Goal: Task Accomplishment & Management: Use online tool/utility

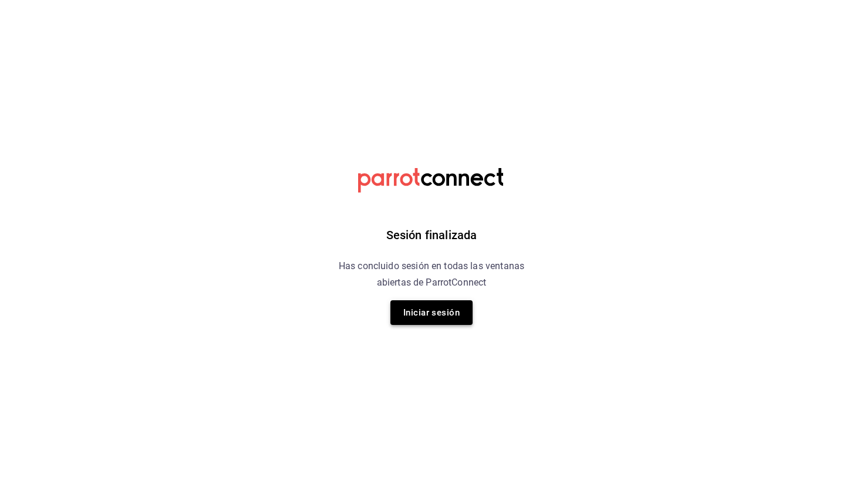
click at [443, 314] on button "Iniciar sesión" at bounding box center [432, 312] width 82 height 25
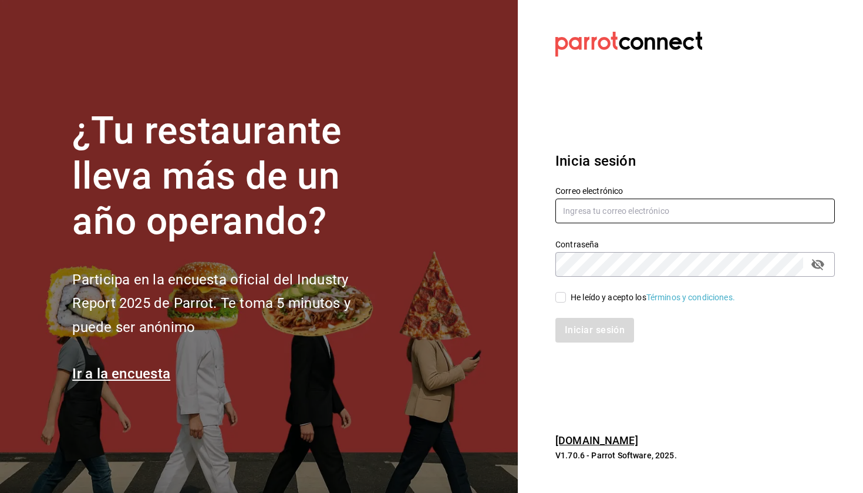
type input "[EMAIL_ADDRESS][DOMAIN_NAME]"
click at [562, 300] on input "He leído y acepto los Términos y condiciones." at bounding box center [561, 297] width 11 height 11
checkbox input "true"
click at [585, 338] on button "Iniciar sesión" at bounding box center [596, 330] width 80 height 25
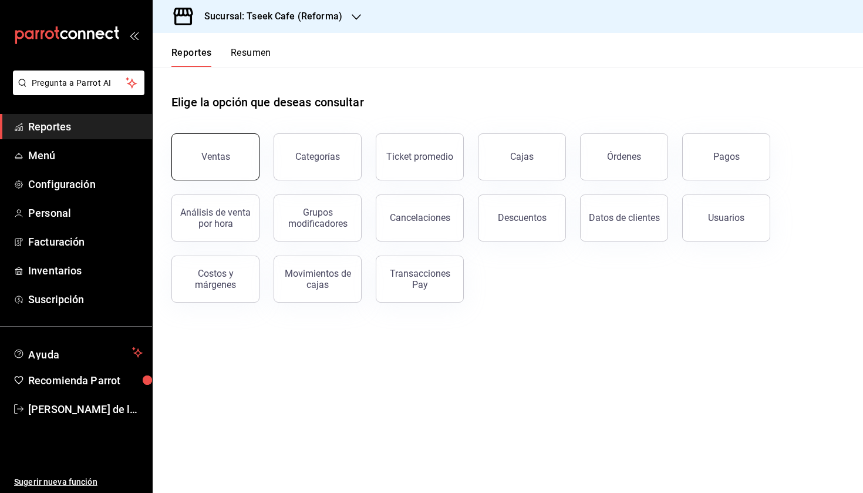
click at [230, 160] on button "Ventas" at bounding box center [216, 156] width 88 height 47
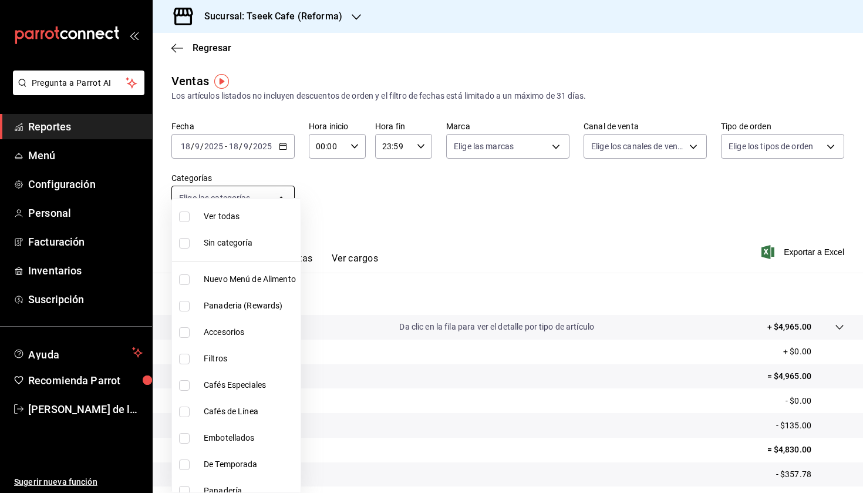
click at [264, 196] on body "Pregunta a Parrot AI Reportes Menú Configuración Personal Facturación Inventari…" at bounding box center [431, 246] width 863 height 493
click at [254, 342] on li "Accesorios" at bounding box center [236, 332] width 129 height 26
type input "d87802f8-7354-4b21-91ec-b27f5177ced4"
checkbox input "true"
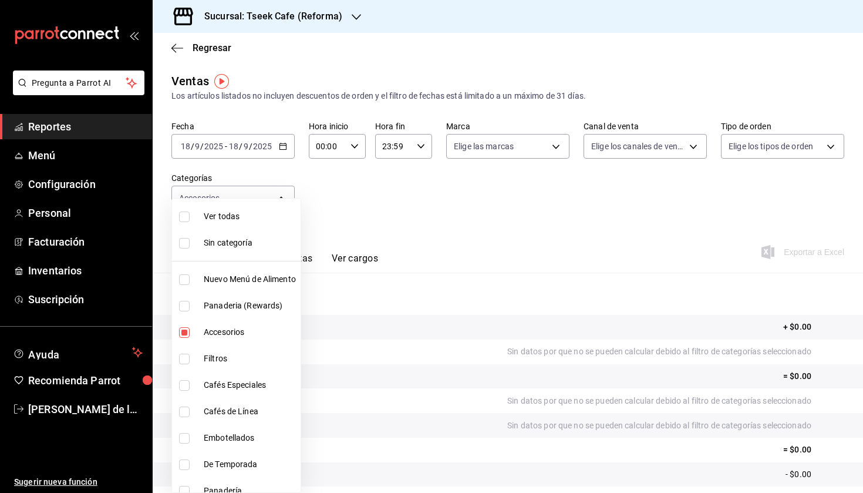
click at [229, 117] on div at bounding box center [431, 246] width 863 height 493
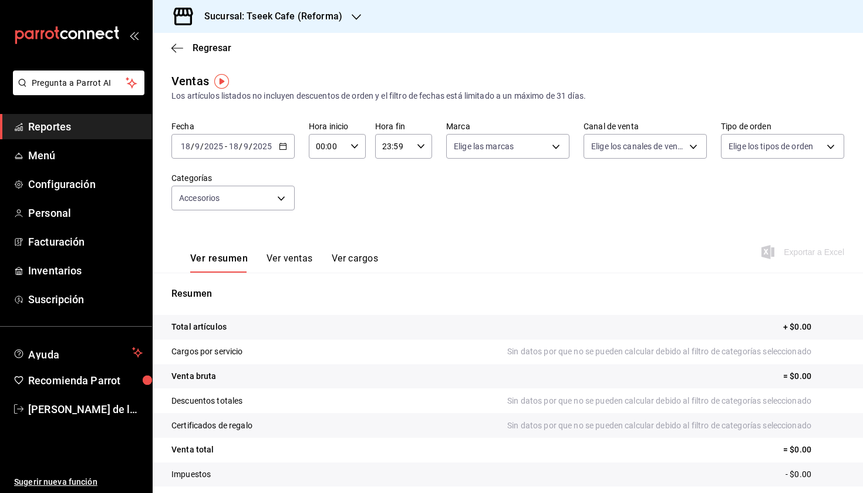
click at [234, 140] on div "[DATE] [DATE] - [DATE] [DATE]" at bounding box center [233, 146] width 123 height 25
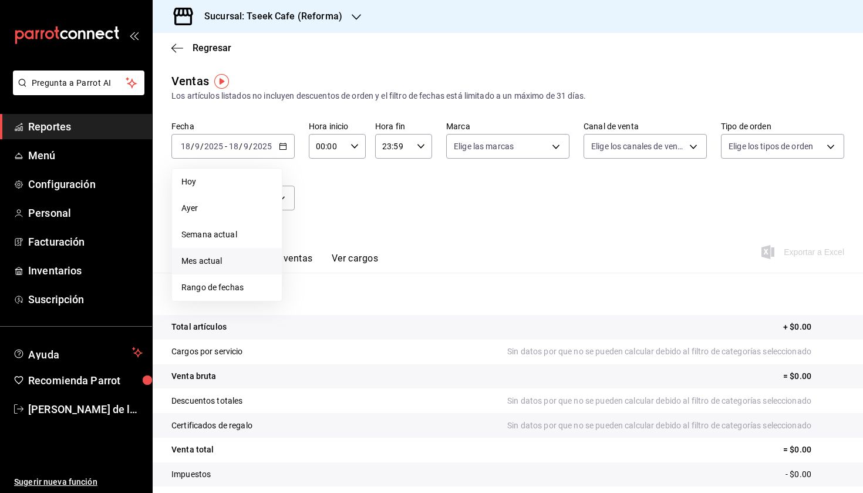
click at [243, 257] on span "Mes actual" at bounding box center [227, 261] width 91 height 12
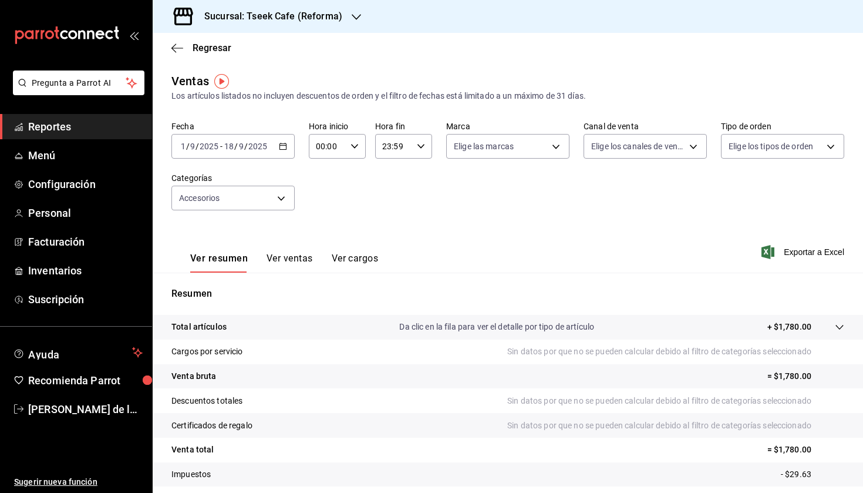
click at [322, 9] on div "Sucursal: Tseek Cafe (Reforma)" at bounding box center [264, 16] width 204 height 33
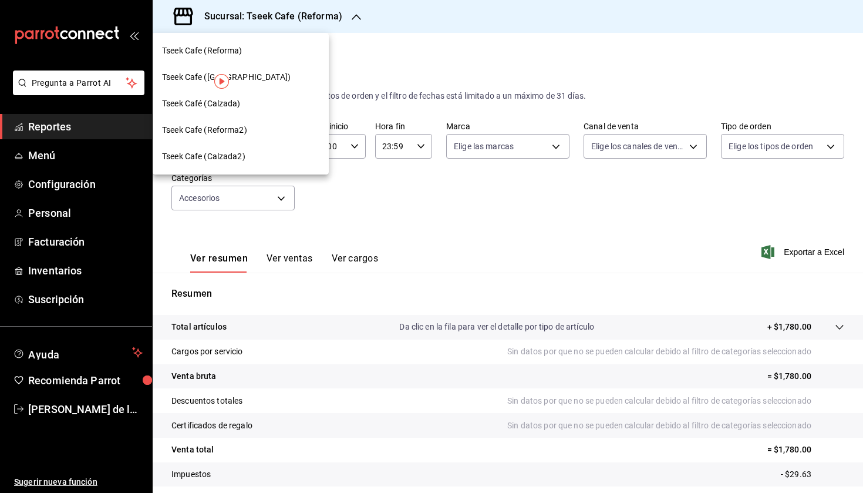
click at [256, 82] on div "Tseek Cafe ([GEOGRAPHIC_DATA])" at bounding box center [240, 77] width 157 height 12
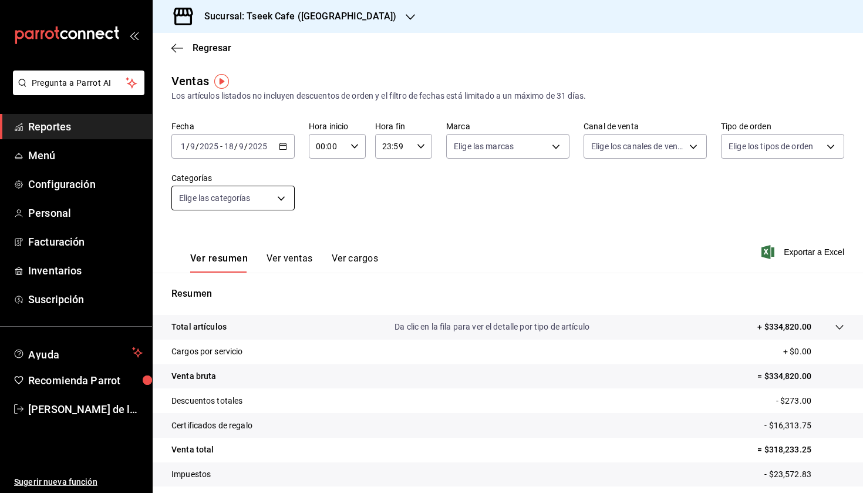
click at [228, 201] on body "Pregunta a Parrot AI Reportes Menú Configuración Personal Facturación Inventari…" at bounding box center [431, 246] width 863 height 493
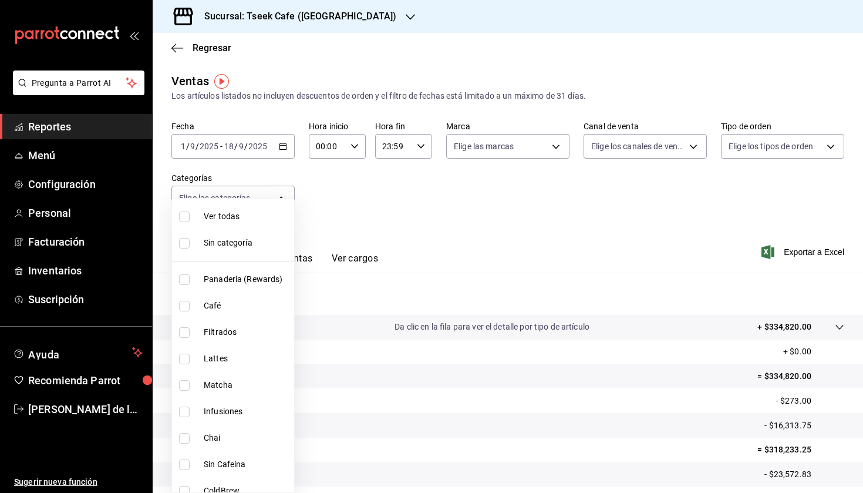
click at [374, 229] on div at bounding box center [431, 246] width 863 height 493
click at [254, 193] on body "Pregunta a Parrot AI Reportes Menú Configuración Personal Facturación Inventari…" at bounding box center [431, 246] width 863 height 493
click at [342, 242] on div at bounding box center [431, 246] width 863 height 493
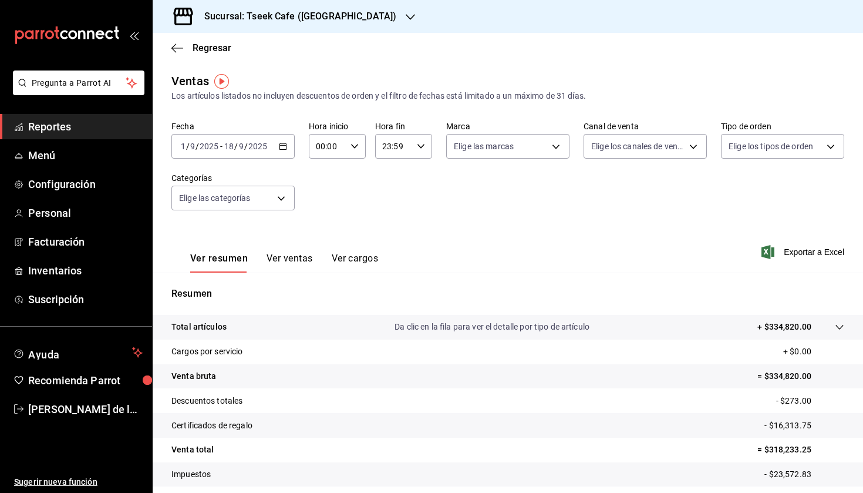
click at [307, 26] on div "Sucursal: Tseek Cafe ([GEOGRAPHIC_DATA])" at bounding box center [291, 16] width 258 height 33
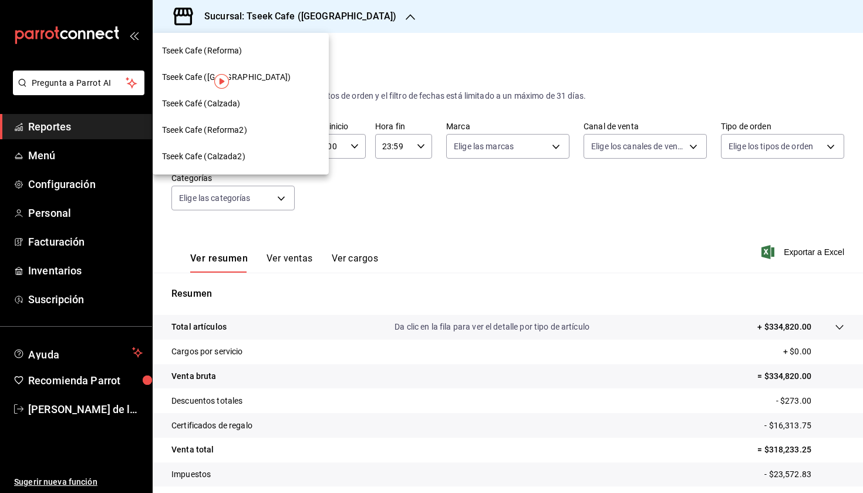
click at [249, 106] on div "Tseek Café (Calzada)" at bounding box center [240, 104] width 157 height 12
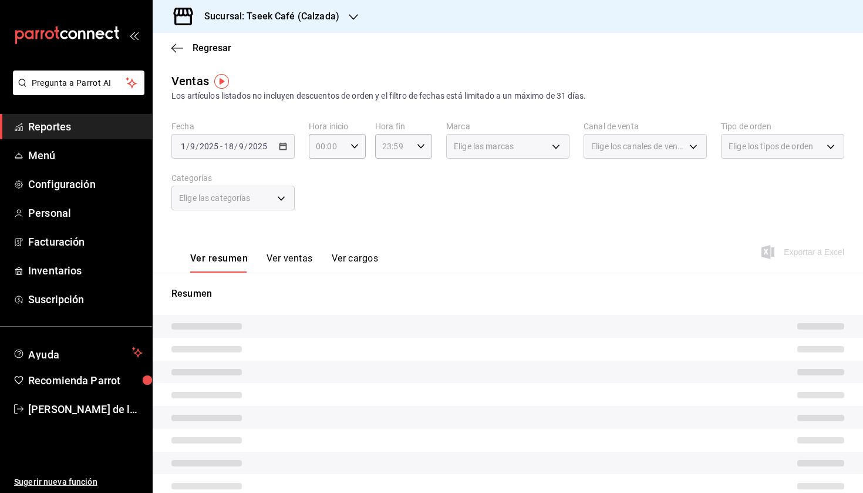
click at [245, 203] on span "Elige las categorías" at bounding box center [215, 198] width 72 height 12
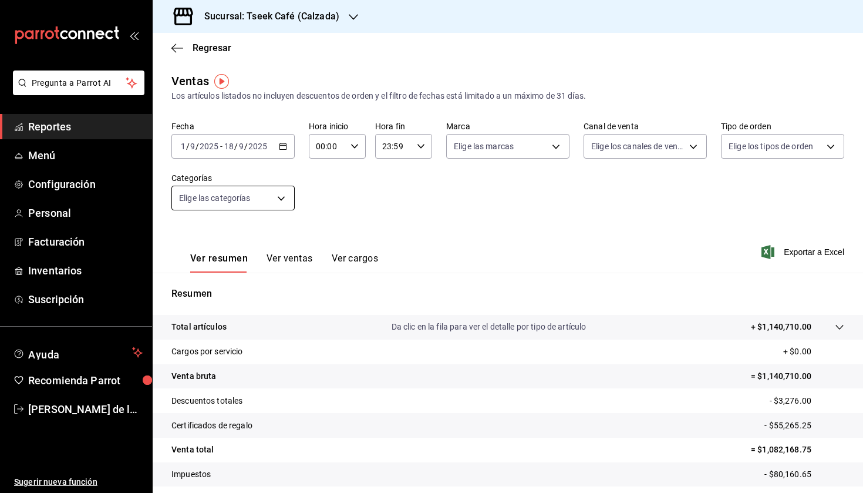
click at [286, 202] on body "Pregunta a Parrot AI Reportes Menú Configuración Personal Facturación Inventari…" at bounding box center [431, 246] width 863 height 493
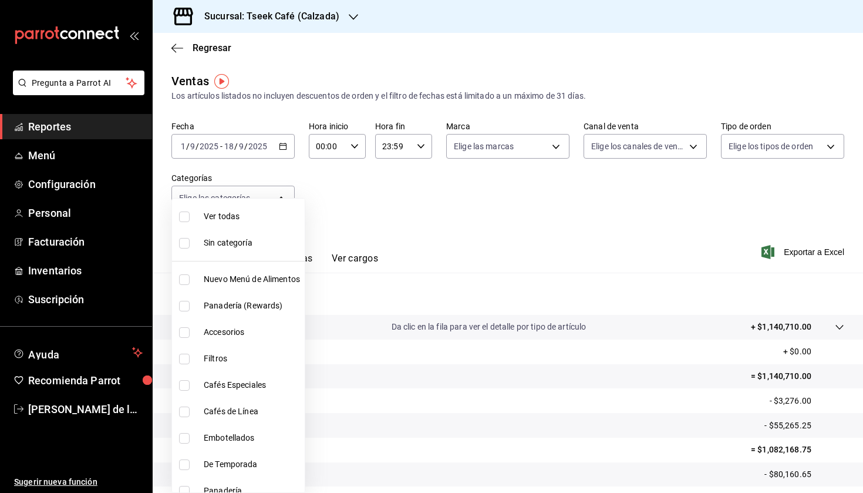
click at [352, 253] on div at bounding box center [431, 246] width 863 height 493
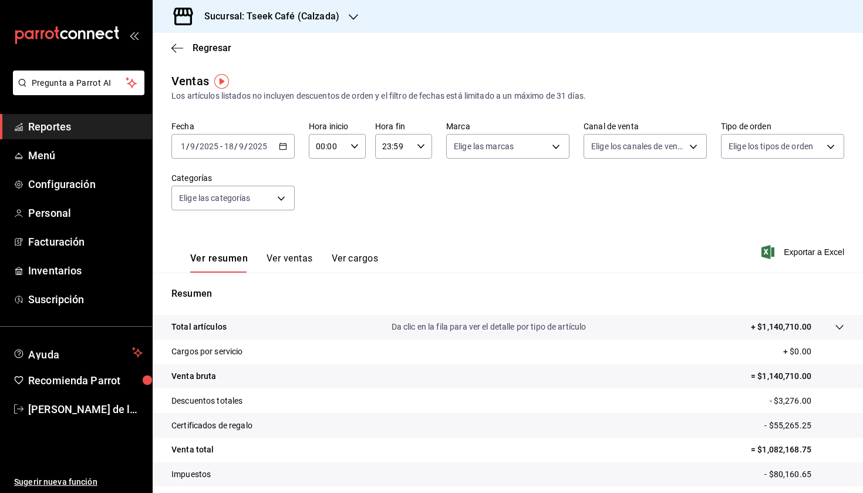
click at [269, 17] on h3 "Sucursal: Tseek Café (Calzada)" at bounding box center [267, 16] width 145 height 14
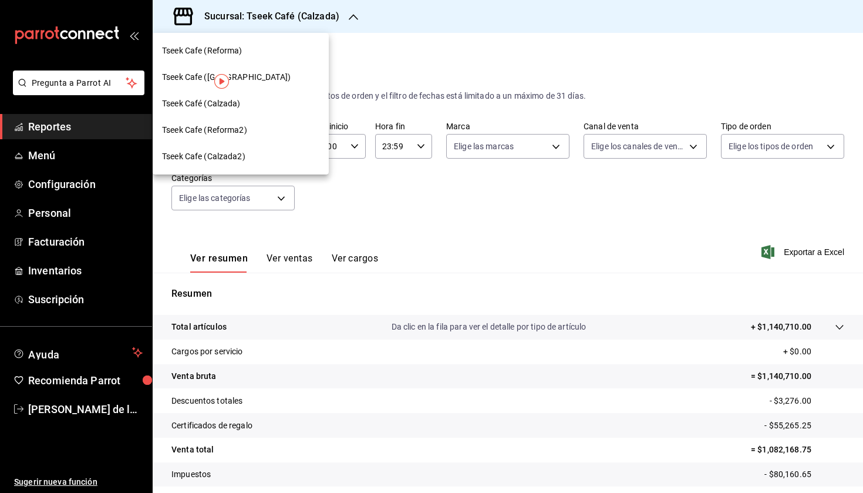
click at [260, 56] on div "Tseek Cafe (Reforma)" at bounding box center [240, 51] width 157 height 12
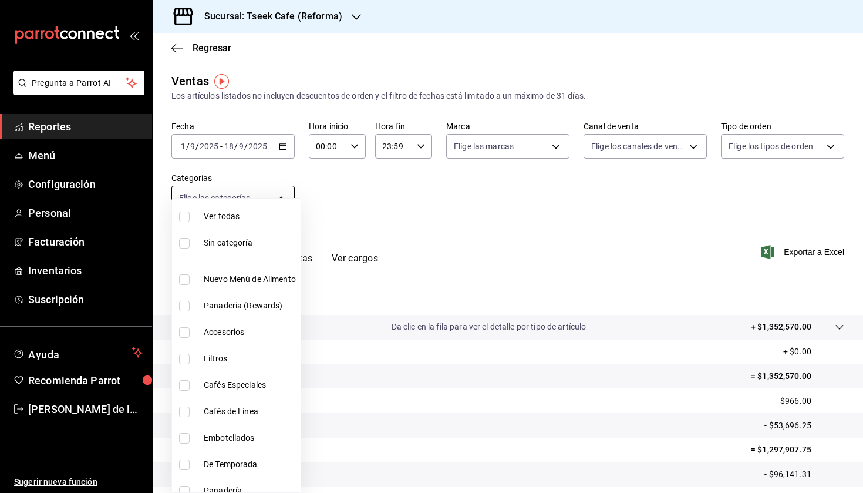
click at [278, 199] on body "Pregunta a Parrot AI Reportes Menú Configuración Personal Facturación Inventari…" at bounding box center [431, 246] width 863 height 493
click at [402, 244] on div at bounding box center [431, 246] width 863 height 493
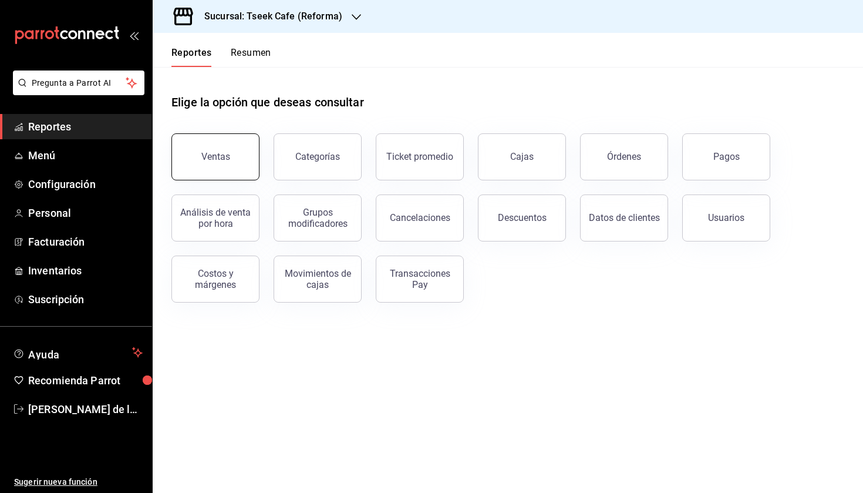
click at [201, 162] on button "Ventas" at bounding box center [216, 156] width 88 height 47
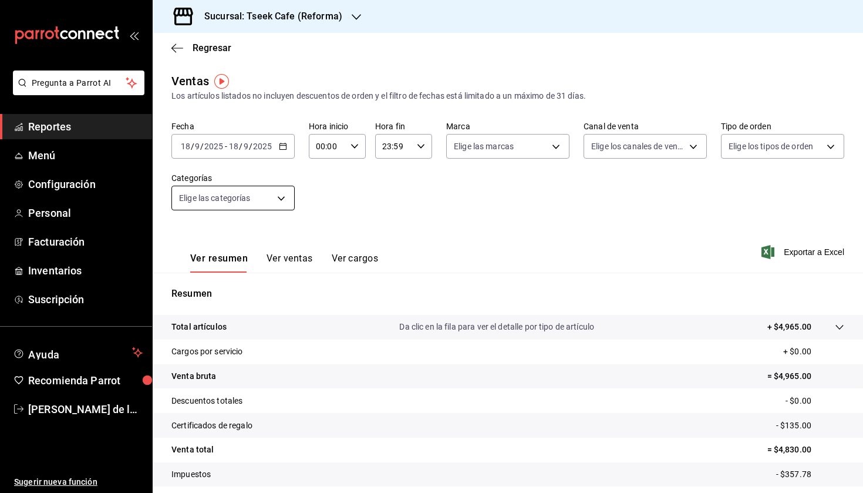
click at [274, 194] on body "Pregunta a Parrot AI Reportes Menú Configuración Personal Facturación Inventari…" at bounding box center [431, 246] width 863 height 493
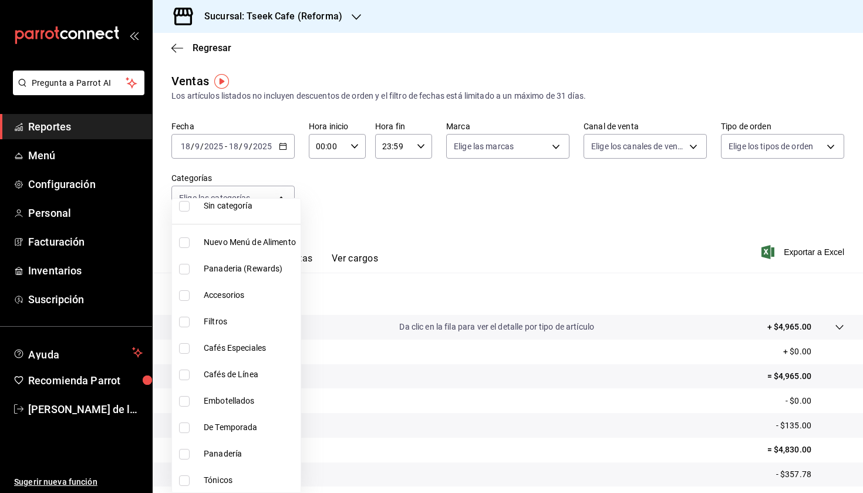
scroll to position [38, 0]
click at [226, 287] on li "Accesorios" at bounding box center [236, 294] width 129 height 26
type input "d87802f8-7354-4b21-91ec-b27f5177ced4"
checkbox input "true"
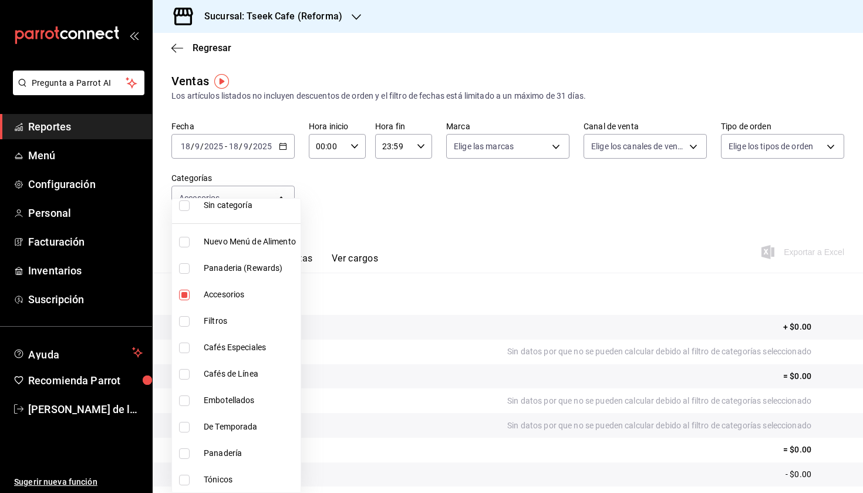
click at [280, 157] on div at bounding box center [431, 246] width 863 height 493
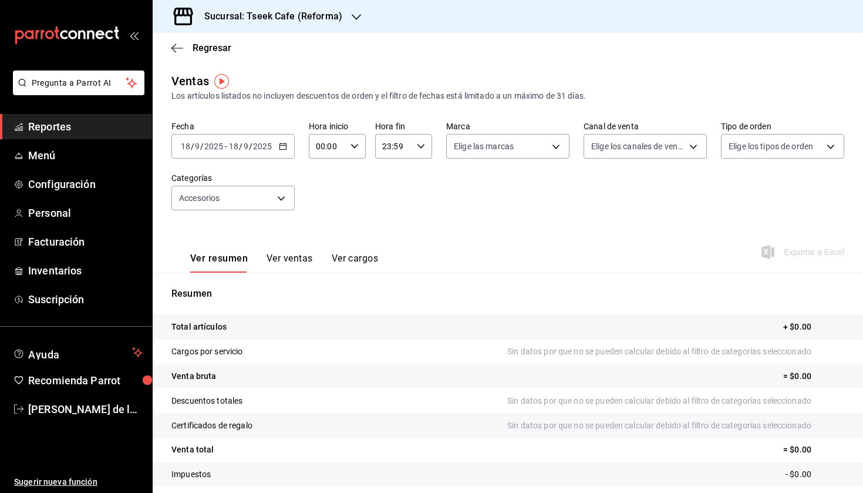
click at [253, 146] on input "2025" at bounding box center [263, 146] width 20 height 9
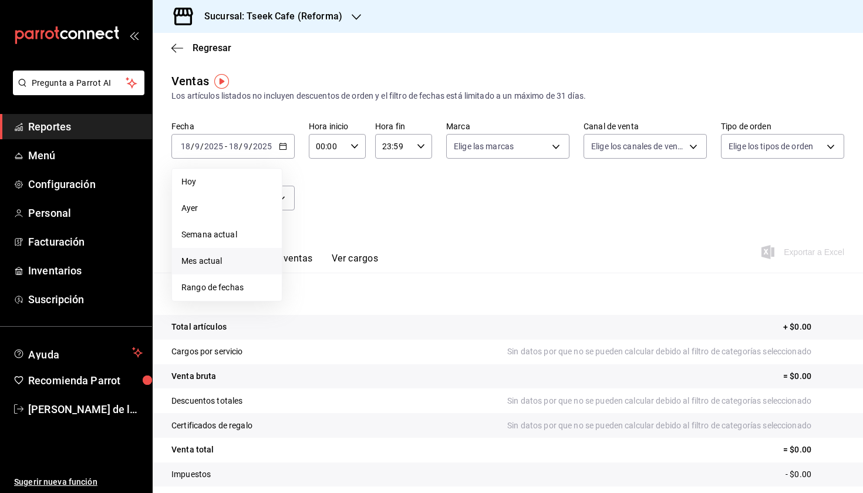
click at [204, 269] on li "Mes actual" at bounding box center [227, 261] width 110 height 26
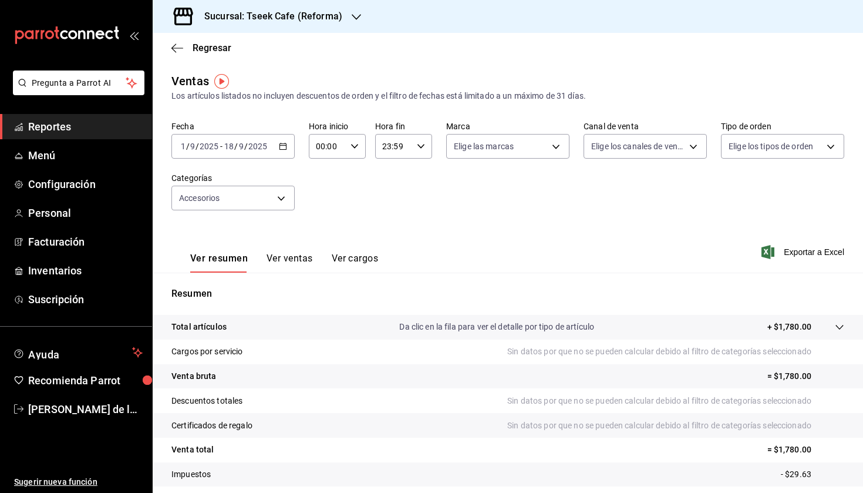
click at [311, 18] on h3 "Sucursal: Tseek Cafe (Reforma)" at bounding box center [268, 16] width 147 height 14
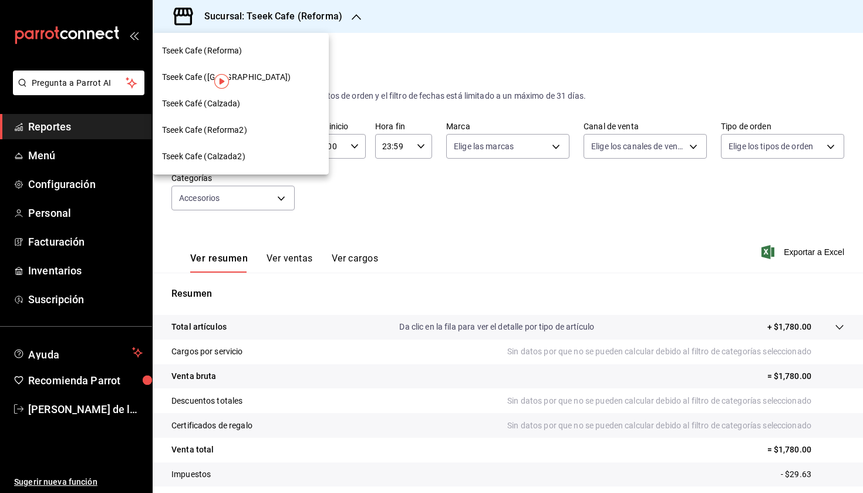
click at [252, 99] on div "Tseek Café (Calzada)" at bounding box center [240, 104] width 157 height 12
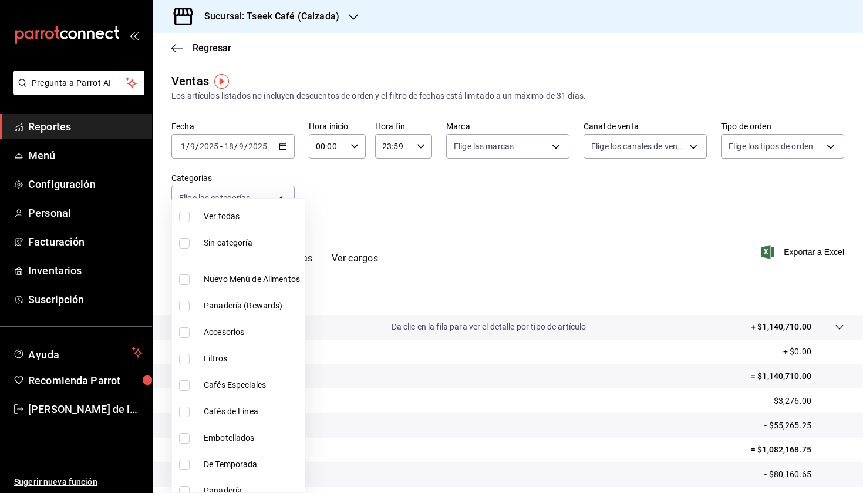
click at [263, 200] on body "Pregunta a Parrot AI Reportes Menú Configuración Personal Facturación Inventari…" at bounding box center [431, 246] width 863 height 493
click at [250, 335] on span "Accesorios" at bounding box center [252, 332] width 96 height 12
type input "8e562b8b-16b1-4a0e-941c-4e63c6d36734"
checkbox input "true"
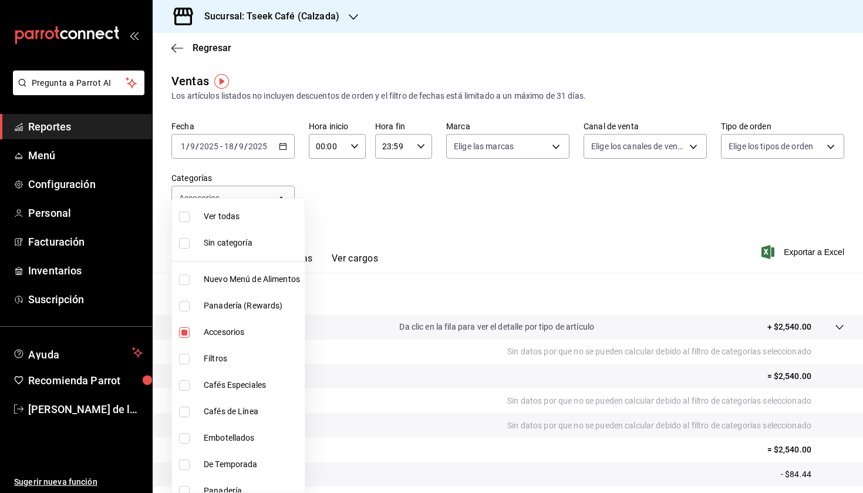
click at [445, 224] on div at bounding box center [431, 246] width 863 height 493
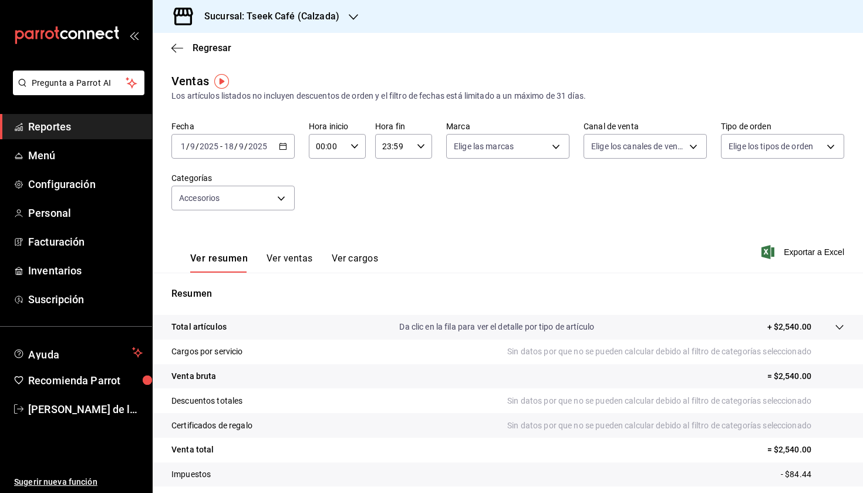
click at [305, 261] on button "Ver ventas" at bounding box center [290, 263] width 46 height 20
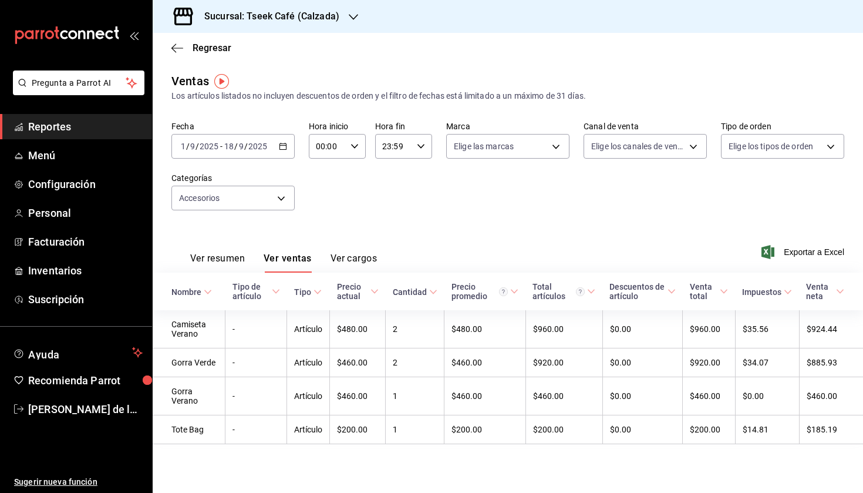
click at [305, 23] on h3 "Sucursal: Tseek Café (Calzada)" at bounding box center [267, 16] width 145 height 14
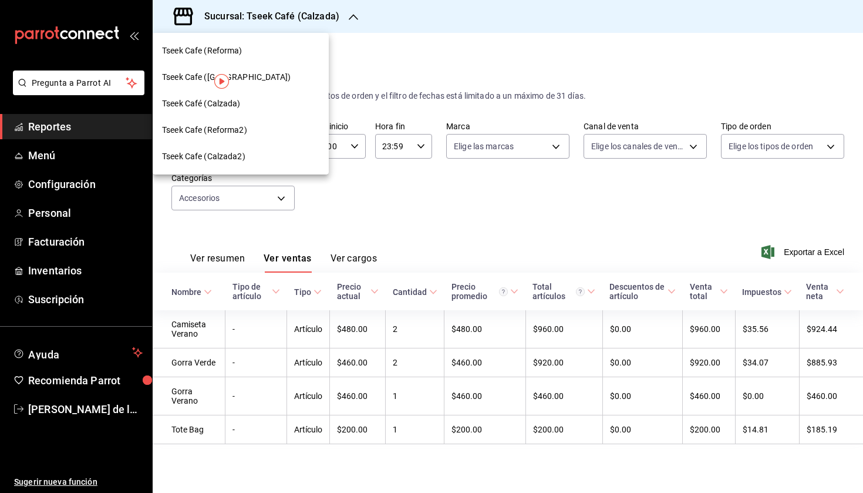
click at [263, 72] on div "Tseek Cafe ([GEOGRAPHIC_DATA])" at bounding box center [240, 77] width 157 height 12
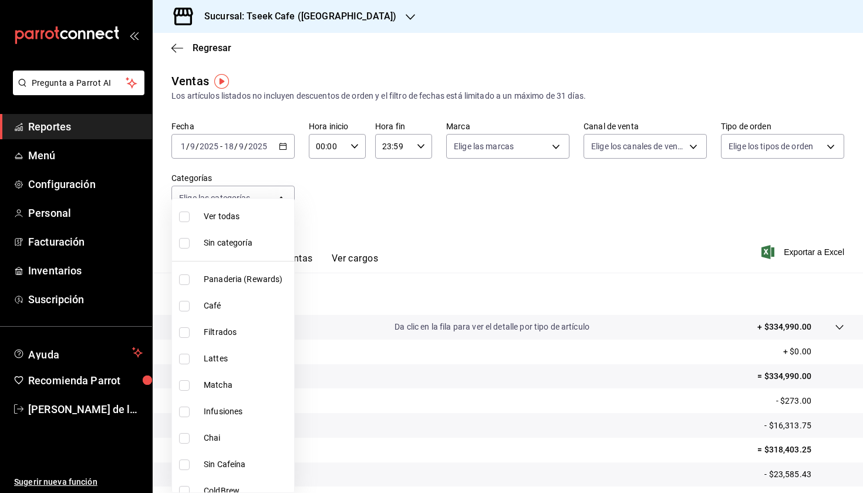
click at [264, 198] on body "Pregunta a Parrot AI Reportes Menú Configuración Personal Facturación Inventari…" at bounding box center [431, 246] width 863 height 493
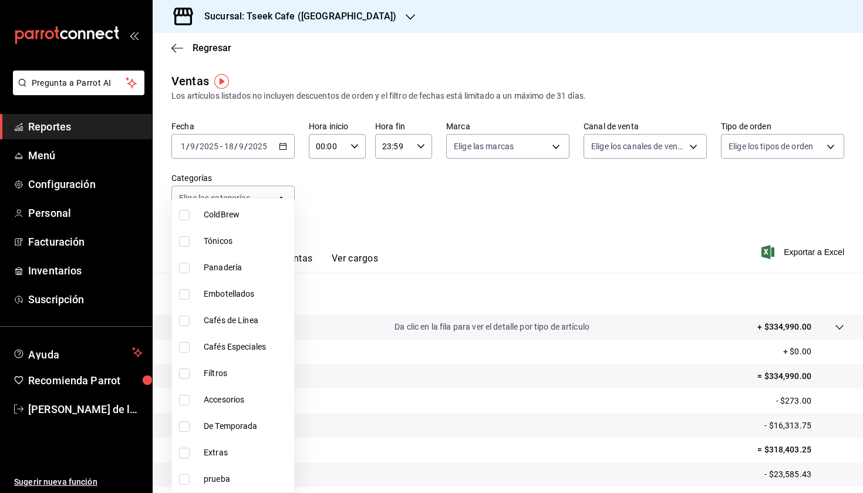
scroll to position [276, 0]
click at [202, 404] on li "Accesorios" at bounding box center [233, 400] width 122 height 26
type input "f72d1f5e-1178-4d91-a1b6-86c37f4a5915"
checkbox input "true"
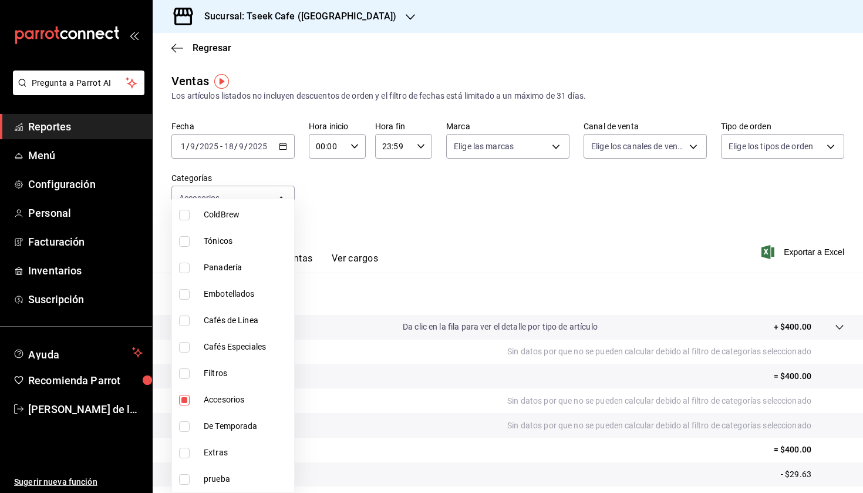
click at [410, 246] on div at bounding box center [431, 246] width 863 height 493
